Goal: Task Accomplishment & Management: Manage account settings

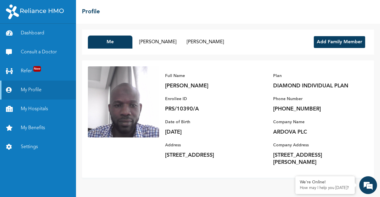
scroll to position [863, 0]
click at [336, 39] on button "Add Family Member" at bounding box center [339, 42] width 51 height 12
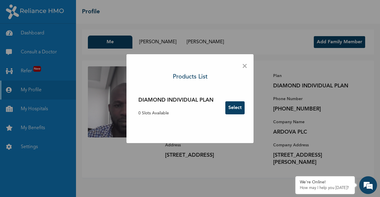
click at [244, 70] on span "×" at bounding box center [245, 66] width 6 height 12
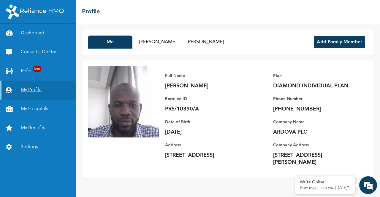
click at [32, 93] on link "My Profile" at bounding box center [38, 90] width 76 height 19
click at [30, 90] on link "My Profile" at bounding box center [38, 90] width 76 height 19
click at [329, 40] on button "Add Family Member" at bounding box center [339, 42] width 51 height 12
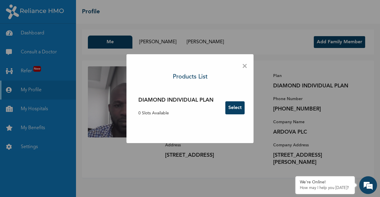
click at [314, 36] on button "Add Family Member" at bounding box center [339, 42] width 51 height 12
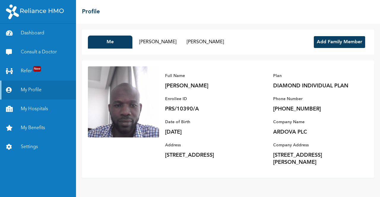
click at [348, 39] on button "Add Family Member" at bounding box center [339, 42] width 51 height 12
